Goal: Transaction & Acquisition: Purchase product/service

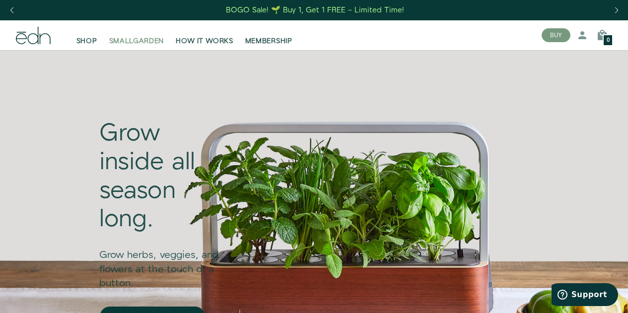
click at [144, 44] on span "SMALLGARDEN" at bounding box center [136, 41] width 55 height 10
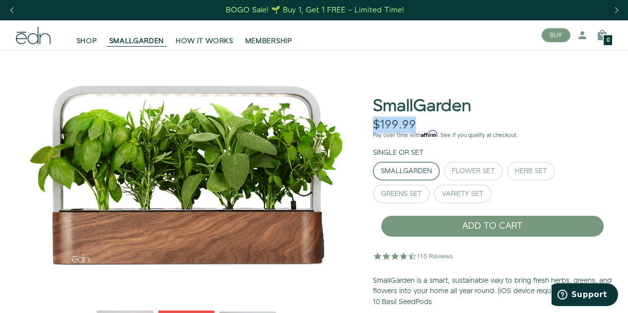
drag, startPoint x: 379, startPoint y: 122, endPoint x: 417, endPoint y: 123, distance: 38.3
click at [417, 123] on div "$199.99 Unavailable" at bounding box center [492, 123] width 239 height 15
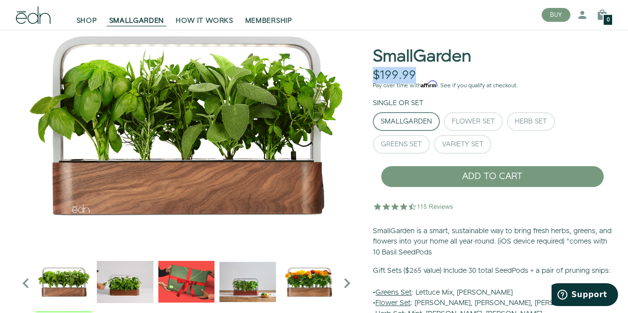
click at [136, 280] on img "2 / 6" at bounding box center [125, 282] width 56 height 56
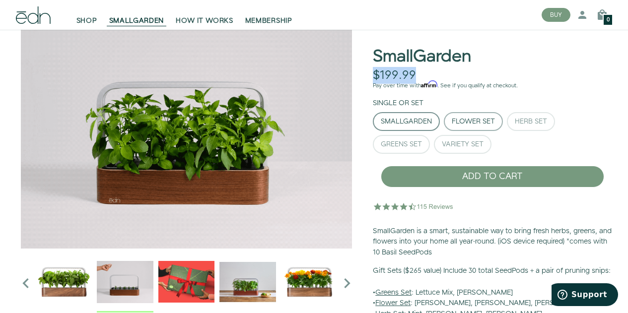
click at [487, 129] on button "Flower Set" at bounding box center [473, 121] width 59 height 19
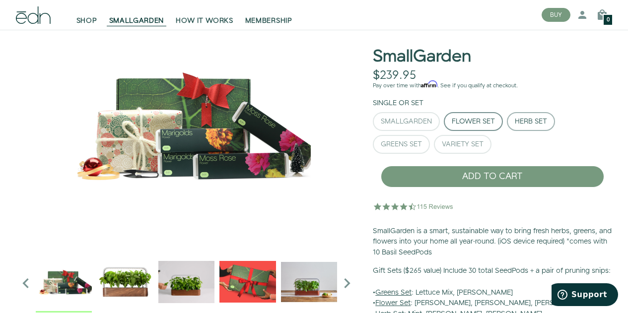
click at [532, 125] on div "Herb Set" at bounding box center [531, 121] width 32 height 7
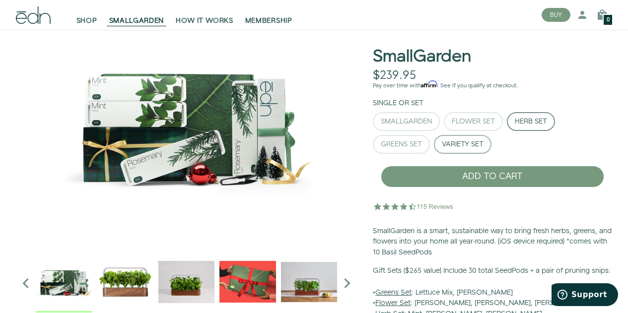
click at [484, 148] on div "Variety Set" at bounding box center [463, 144] width 42 height 7
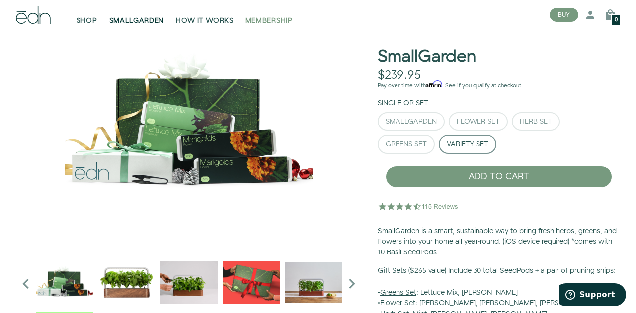
click at [255, 18] on div "Close dialog SIGN UP Submit" at bounding box center [318, 156] width 636 height 313
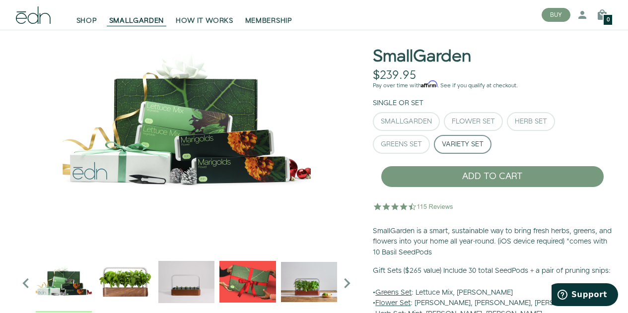
click at [272, 34] on img at bounding box center [186, 124] width 341 height 248
click at [273, 25] on span "MEMBERSHIP" at bounding box center [268, 21] width 47 height 10
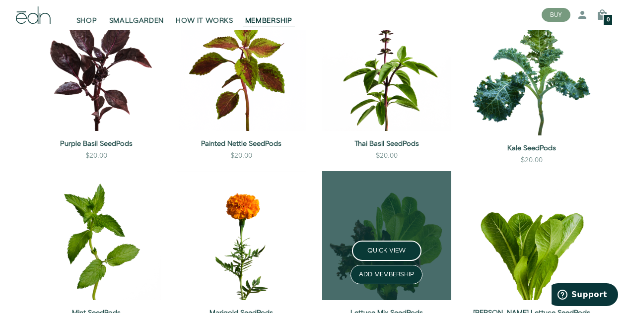
scroll to position [1192, 0]
